Goal: Transaction & Acquisition: Purchase product/service

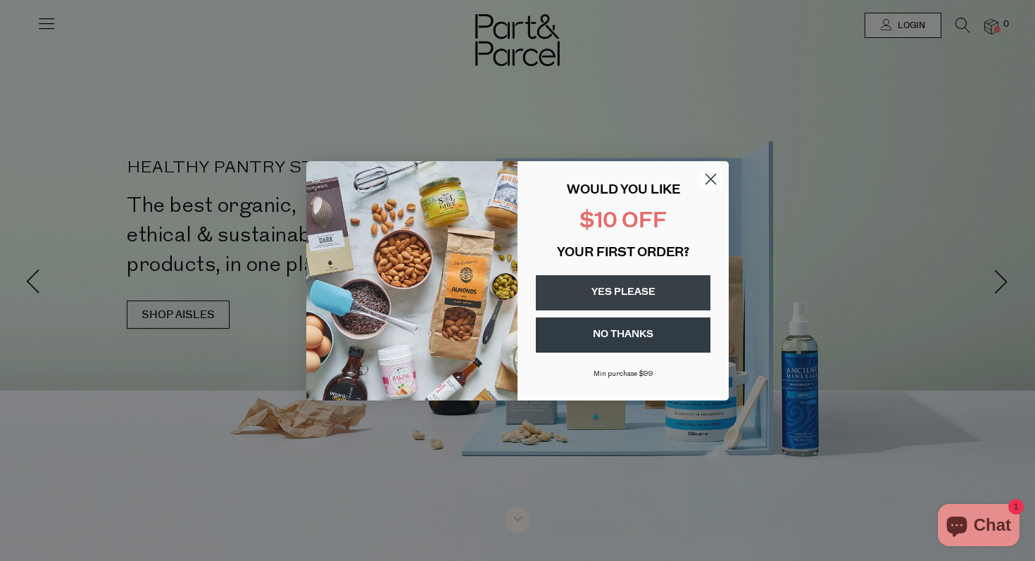
click at [707, 180] on circle "Close dialog" at bounding box center [710, 178] width 23 height 23
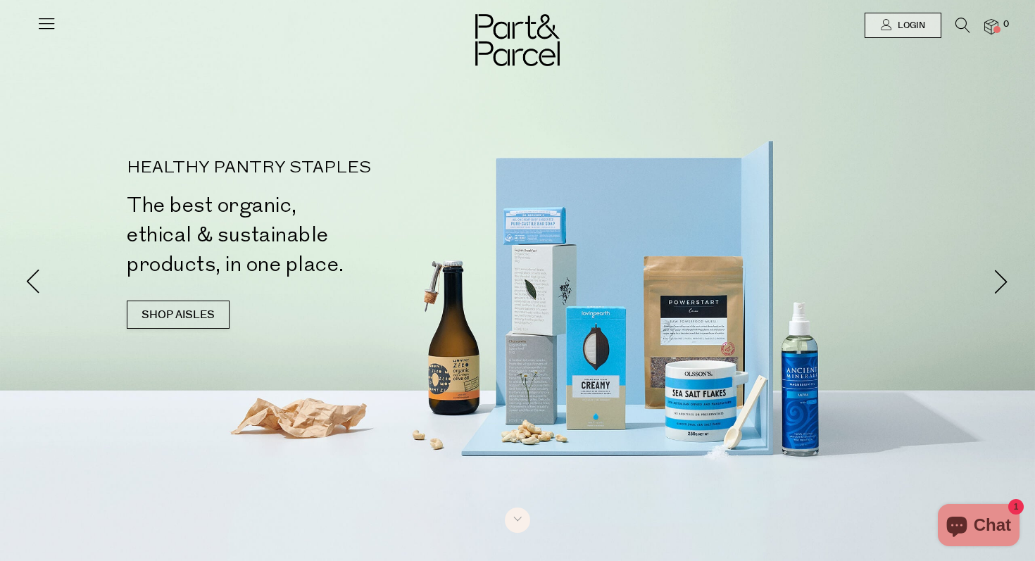
click at [51, 18] on icon at bounding box center [47, 23] width 20 height 20
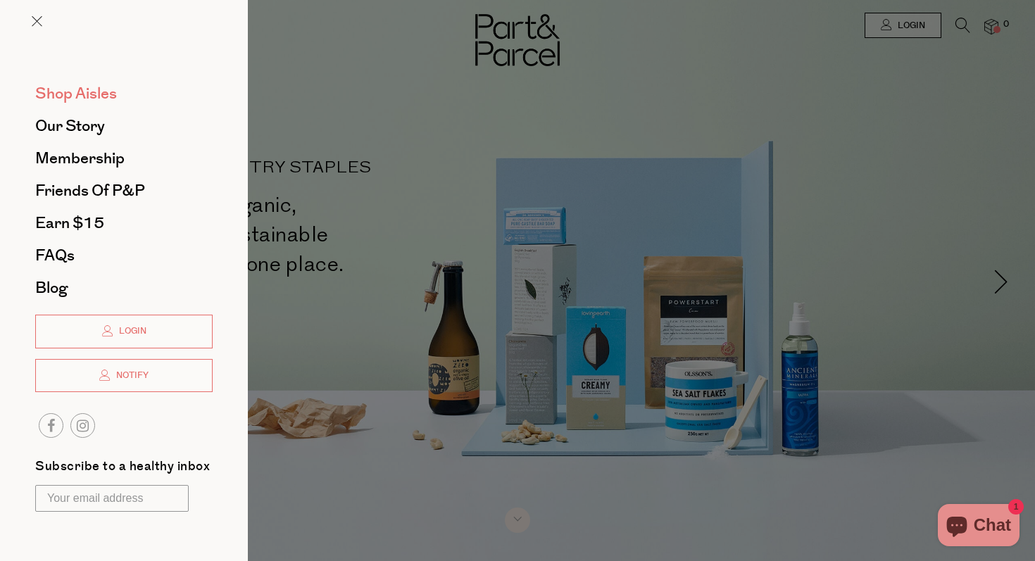
click at [81, 93] on span "Shop Aisles" at bounding box center [76, 93] width 82 height 23
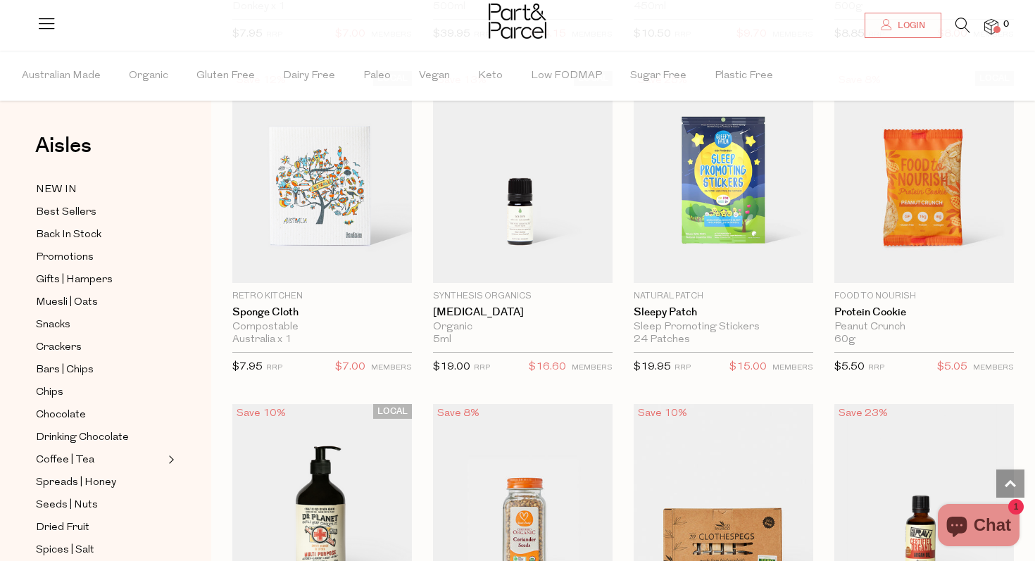
scroll to position [1731, 0]
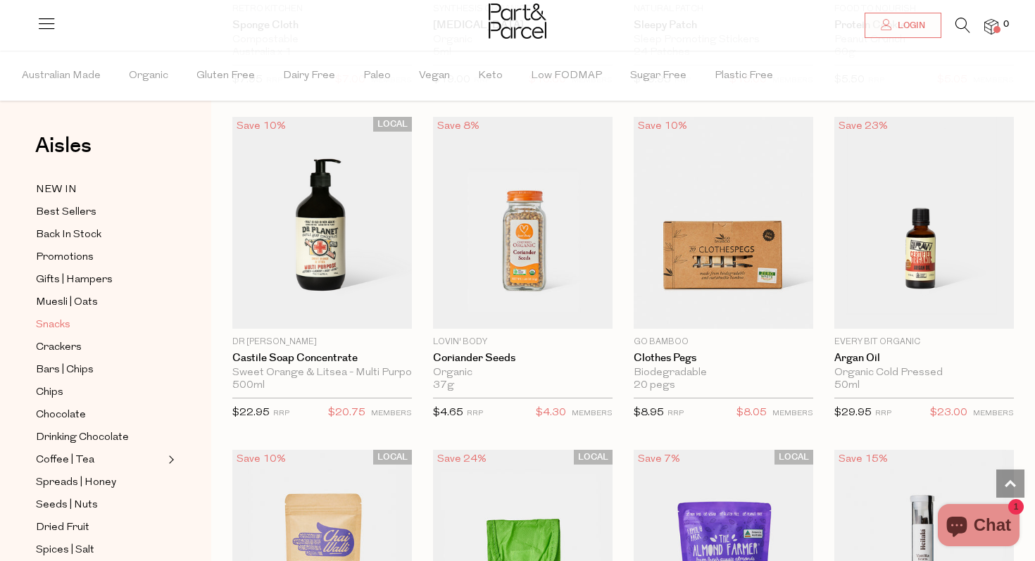
click at [54, 324] on span "Snacks" at bounding box center [53, 325] width 34 height 17
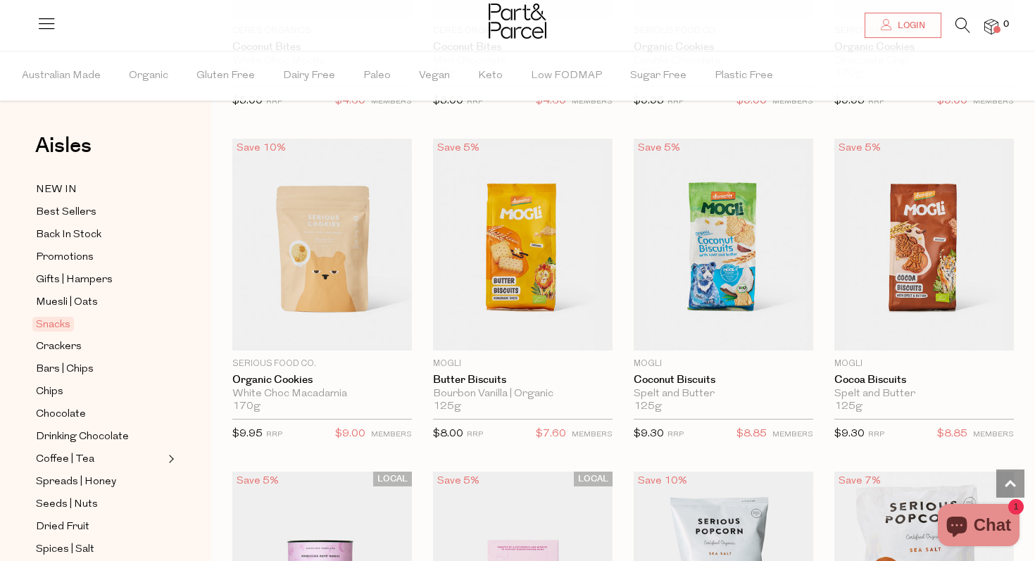
scroll to position [3430, 0]
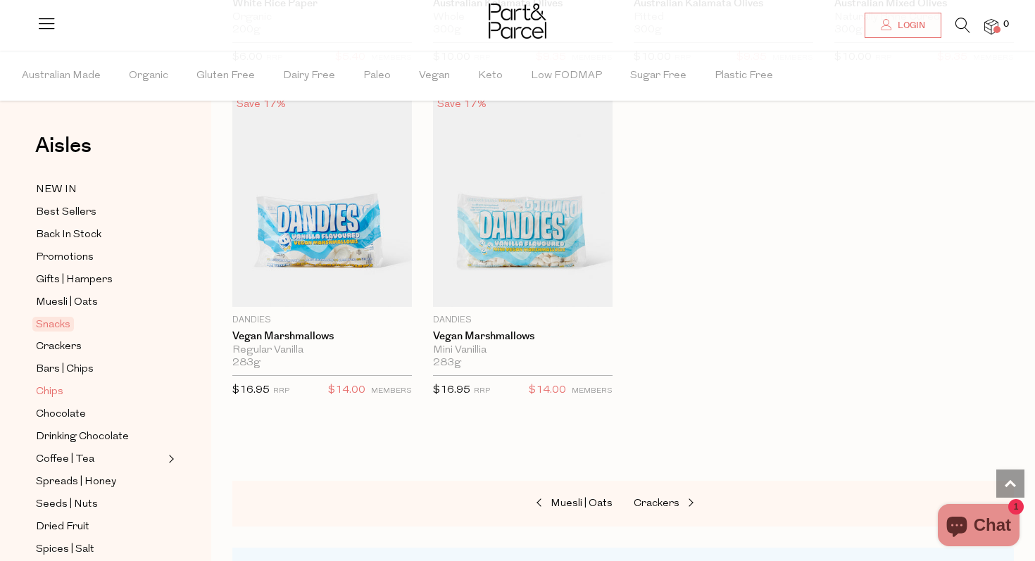
scroll to position [441, 0]
